Goal: Information Seeking & Learning: Learn about a topic

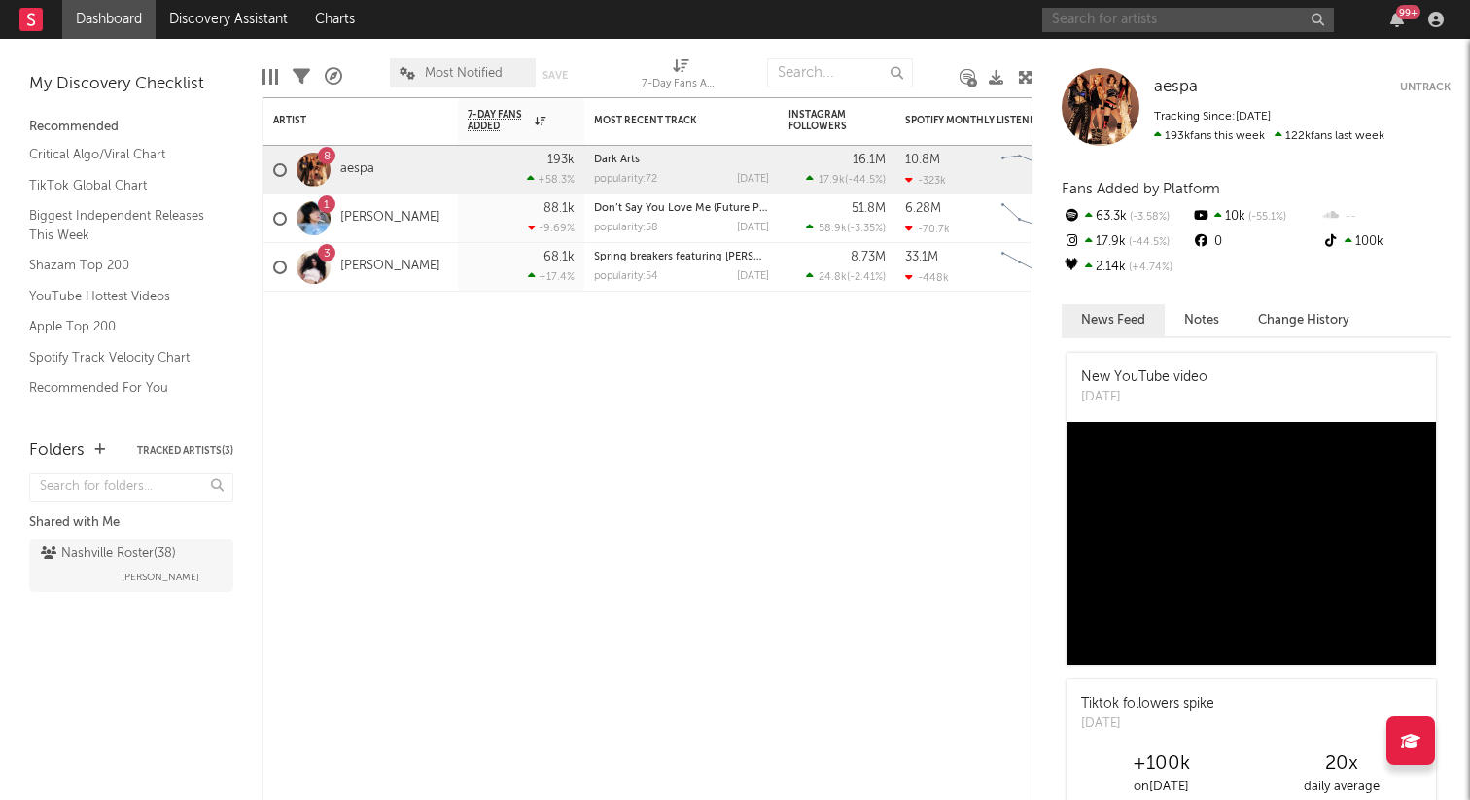
click at [1247, 14] on input "text" at bounding box center [1188, 20] width 292 height 24
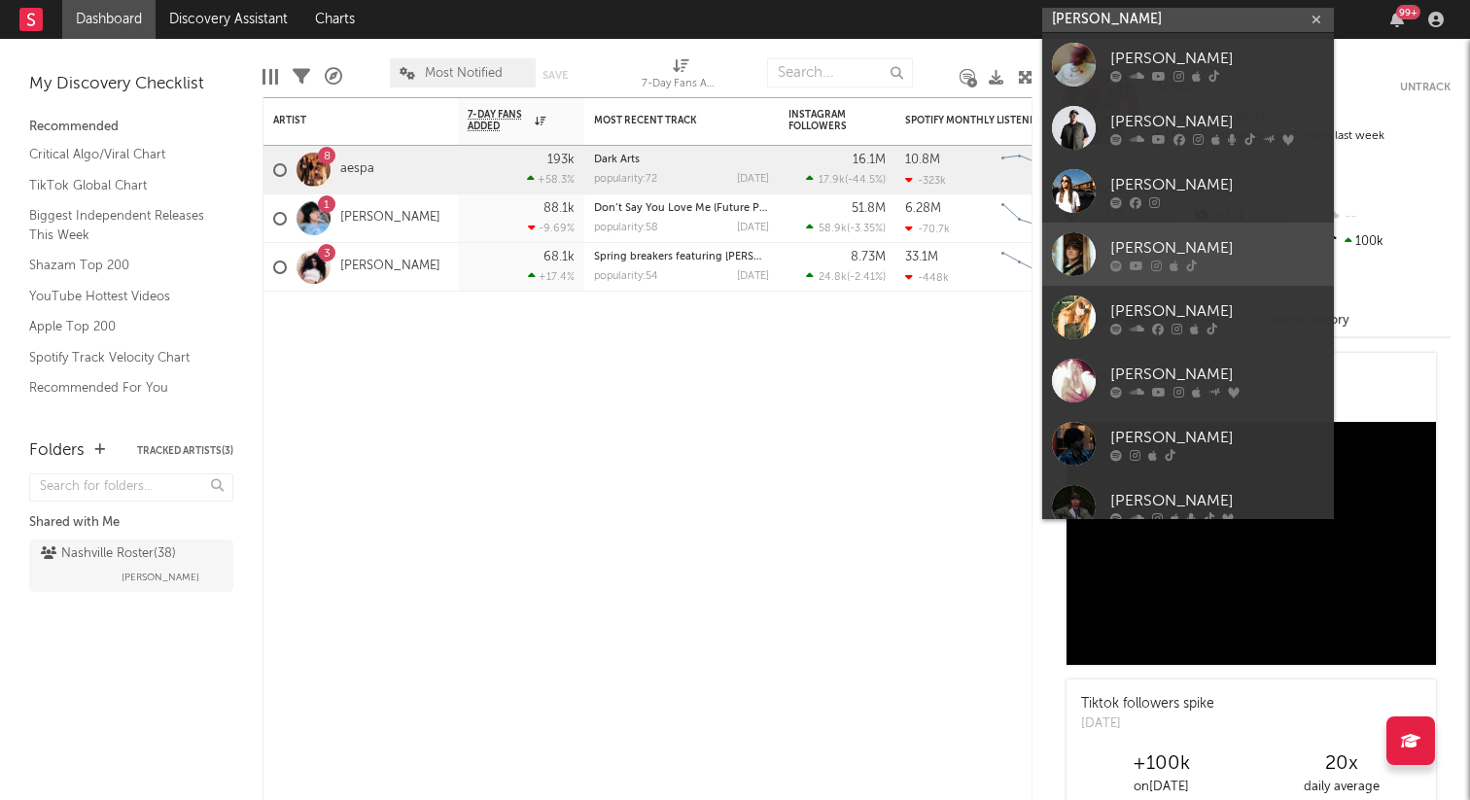
type input "[PERSON_NAME]"
click at [1182, 267] on div at bounding box center [1217, 266] width 214 height 12
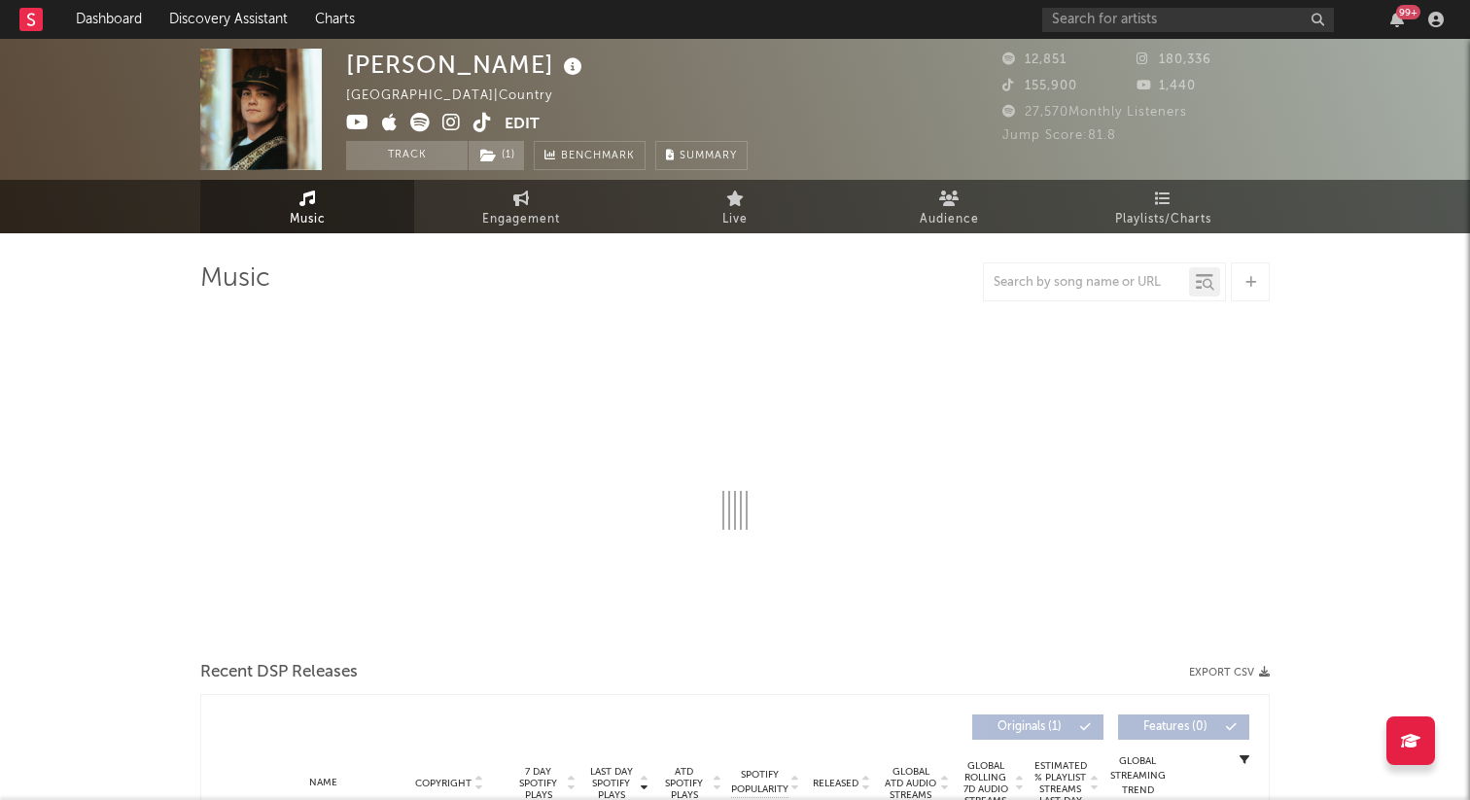
select select "1w"
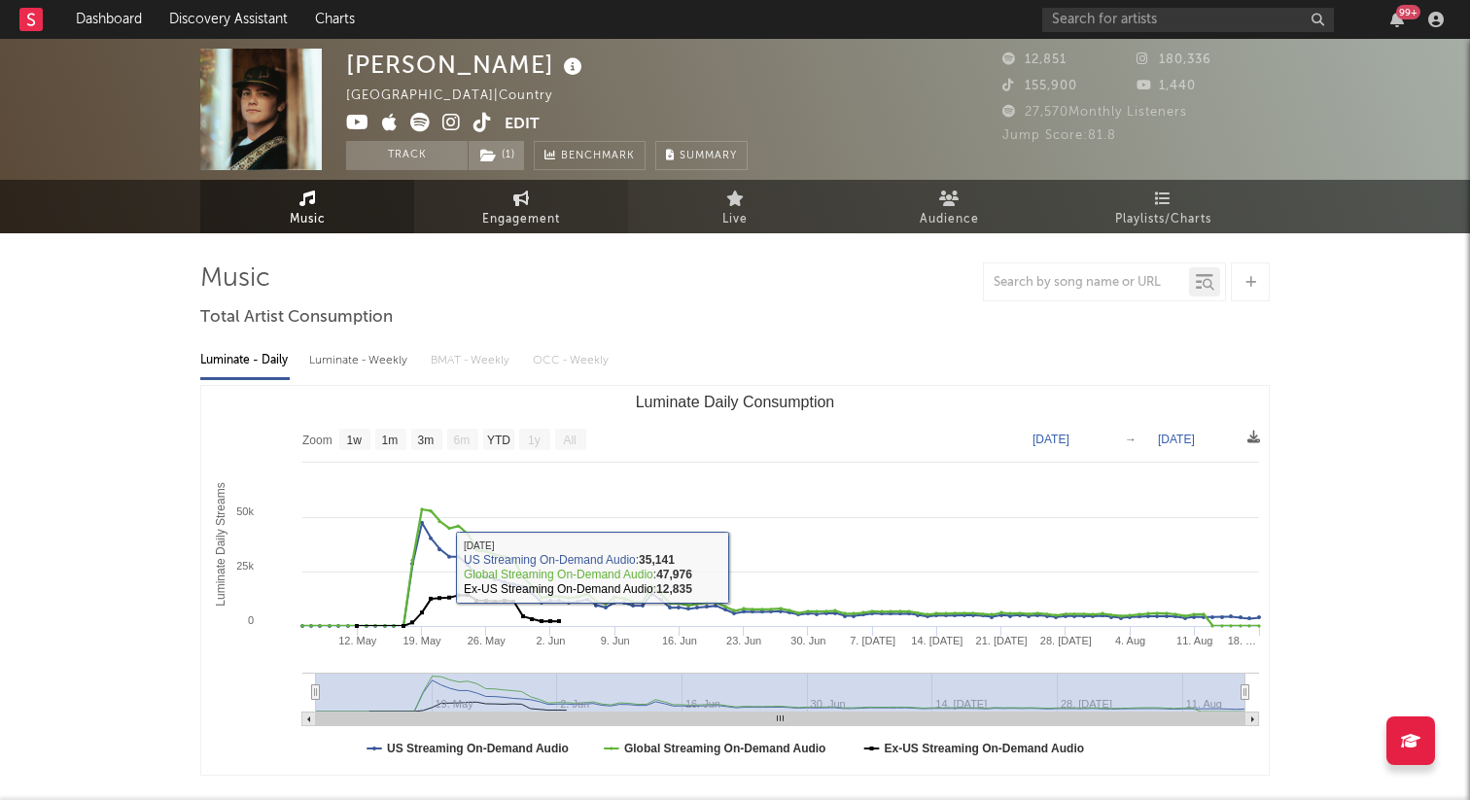
click at [517, 205] on icon at bounding box center [521, 199] width 17 height 16
select select "1w"
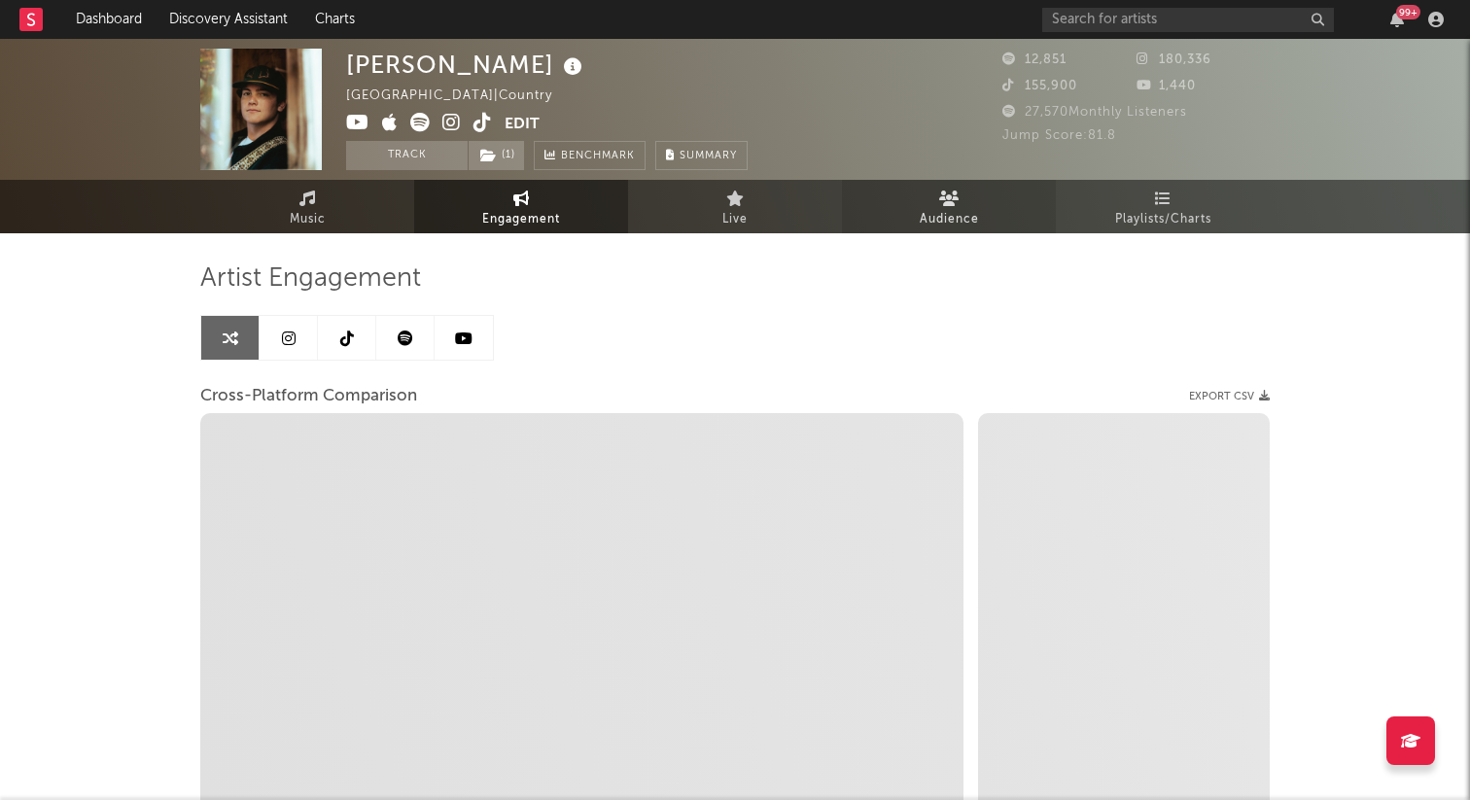
click at [977, 182] on link "Audience" at bounding box center [949, 206] width 214 height 53
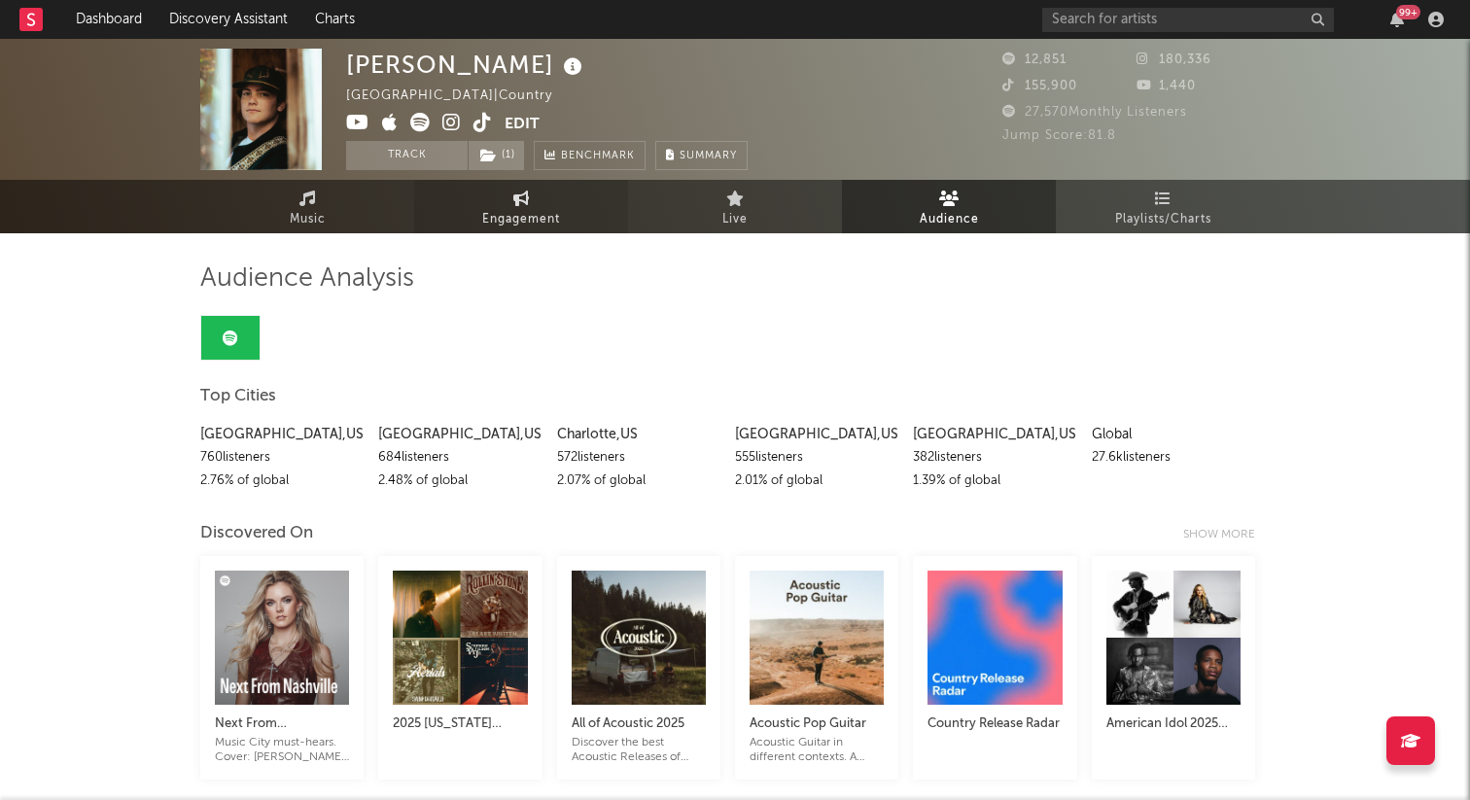
click at [455, 210] on link "Engagement" at bounding box center [521, 206] width 214 height 53
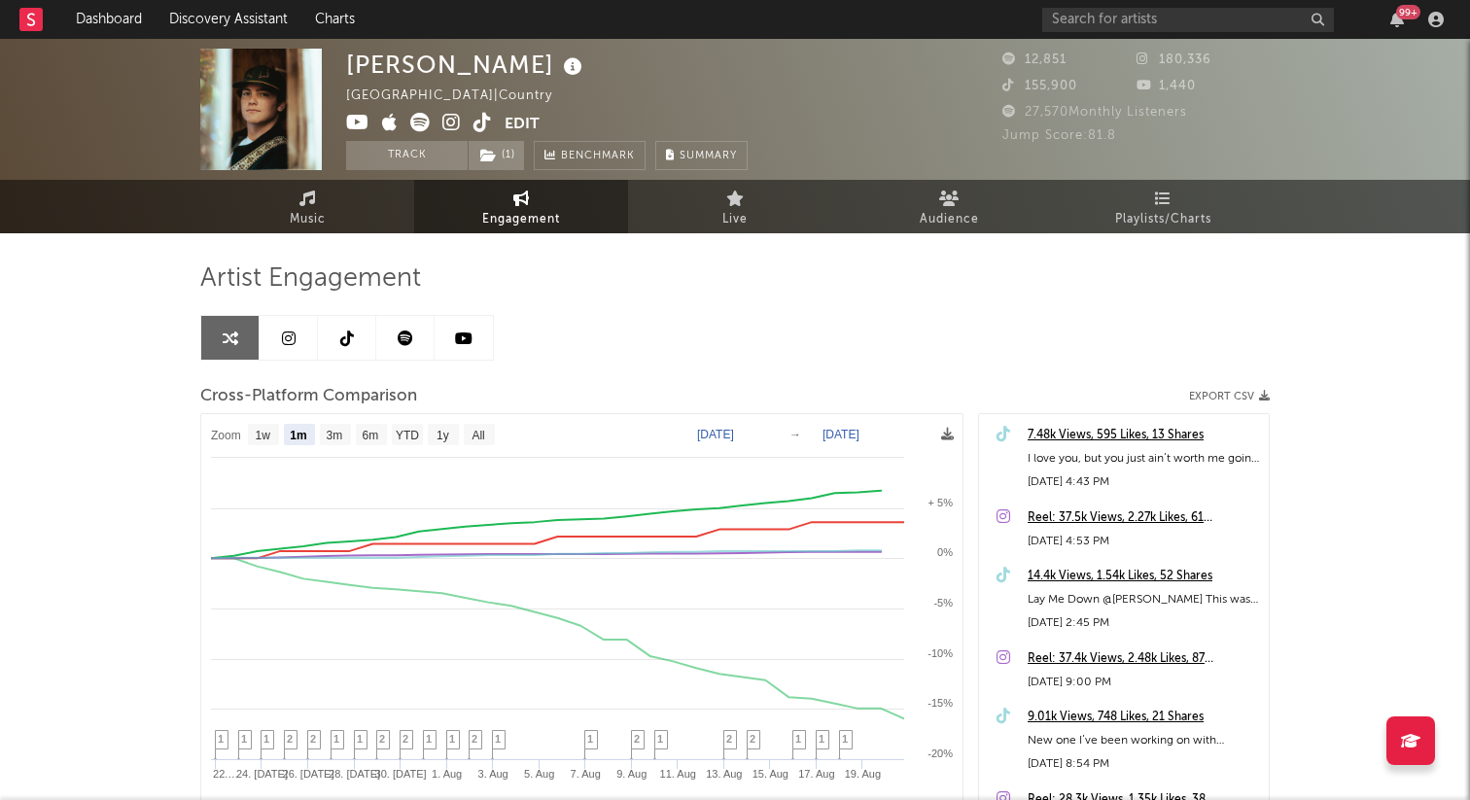
select select "1m"
click at [291, 337] on icon at bounding box center [289, 339] width 14 height 16
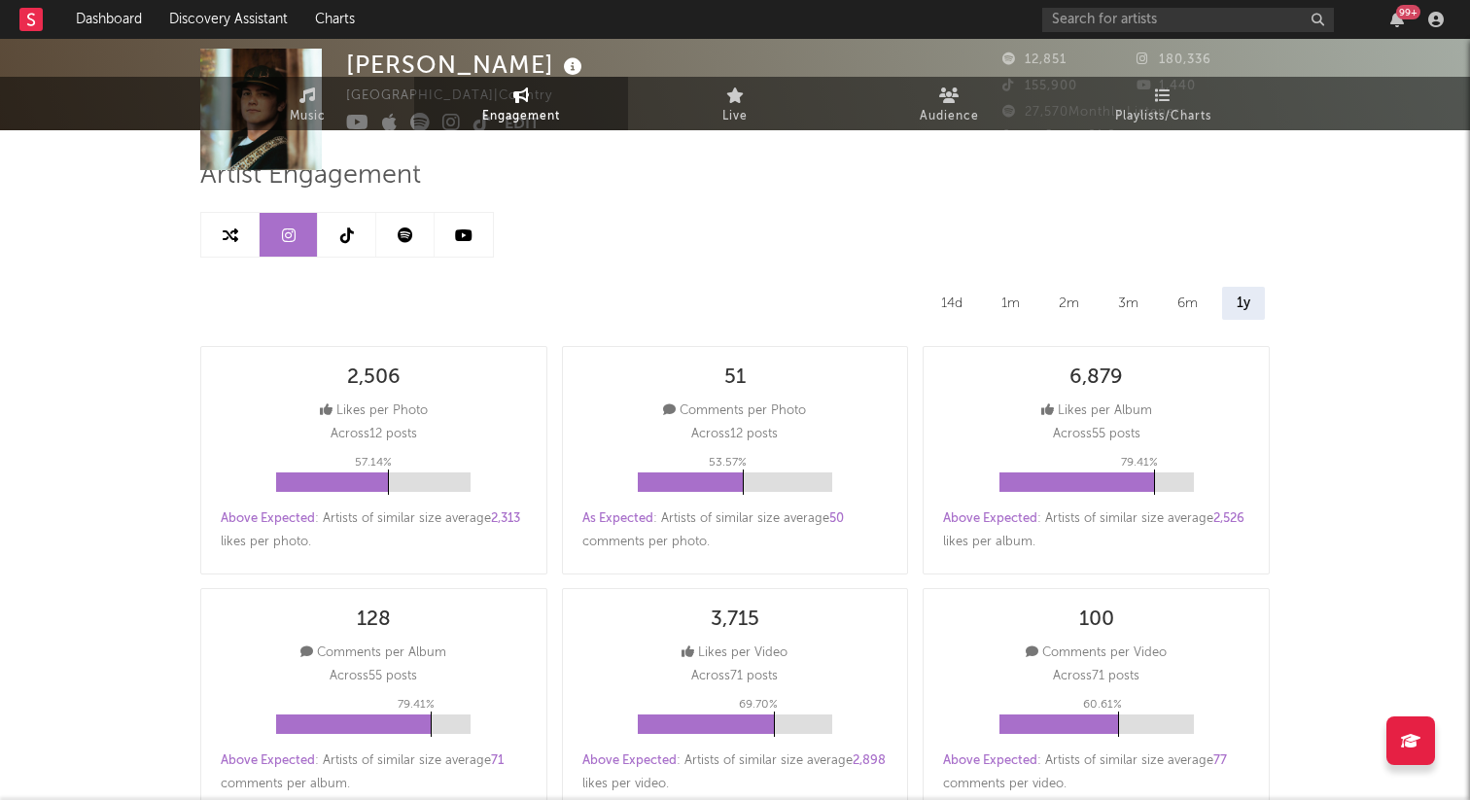
select select "6m"
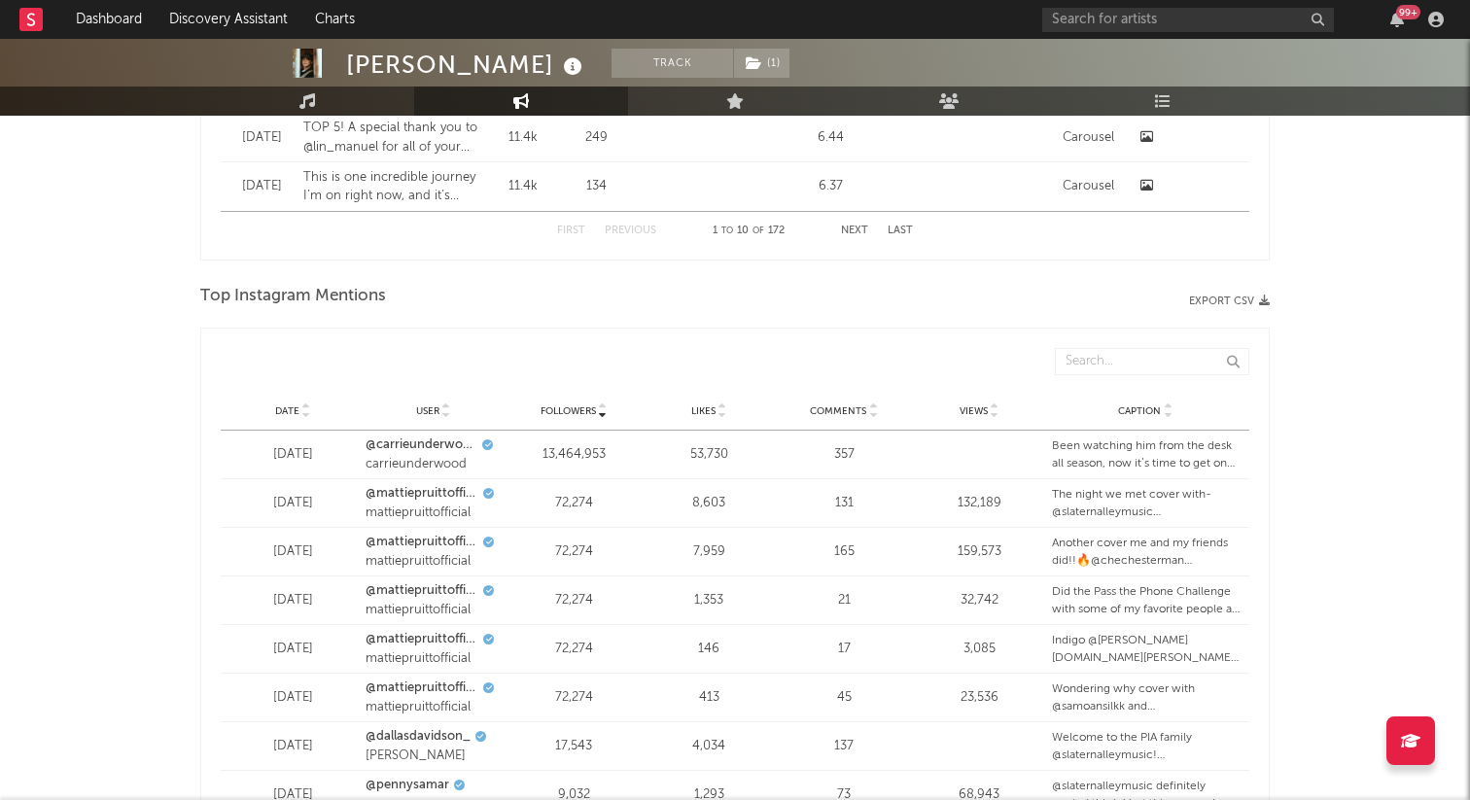
scroll to position [2140, 0]
